Goal: Information Seeking & Learning: Understand process/instructions

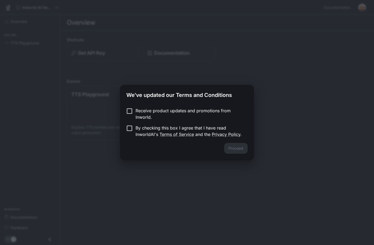
click at [143, 132] on p "By checking this box I agree that I have read InworldAI's Terms of Service and …" at bounding box center [190, 131] width 108 height 13
click at [237, 152] on button "Proceed" at bounding box center [235, 148] width 23 height 11
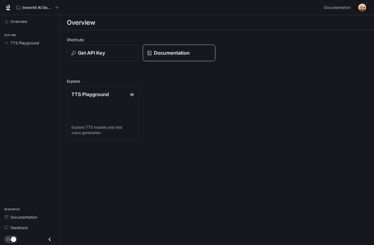
click at [196, 52] on div "Documentation" at bounding box center [178, 52] width 63 height 7
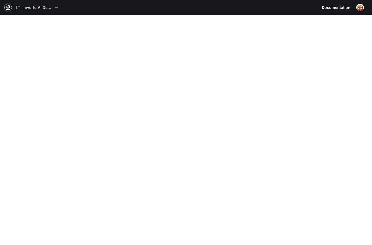
click at [7, 8] on icon at bounding box center [7, 7] width 5 height 5
